Goal: Information Seeking & Learning: Compare options

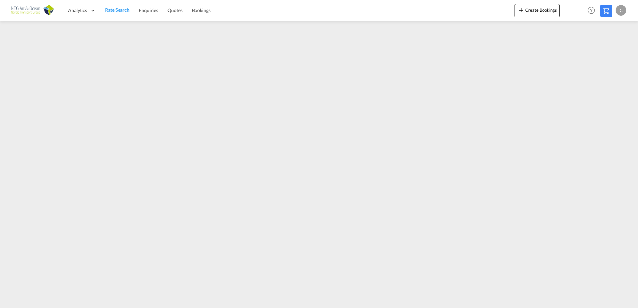
click at [117, 15] on link "Rate Search" at bounding box center [117, 11] width 34 height 22
